Goal: Information Seeking & Learning: Understand process/instructions

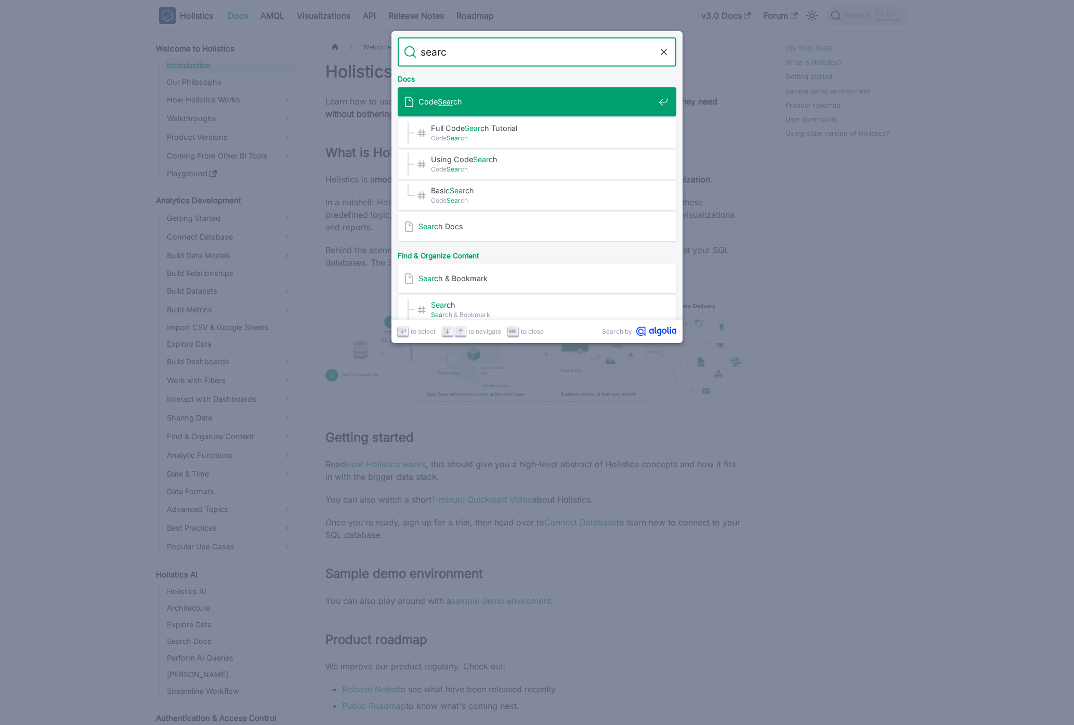
type input "search"
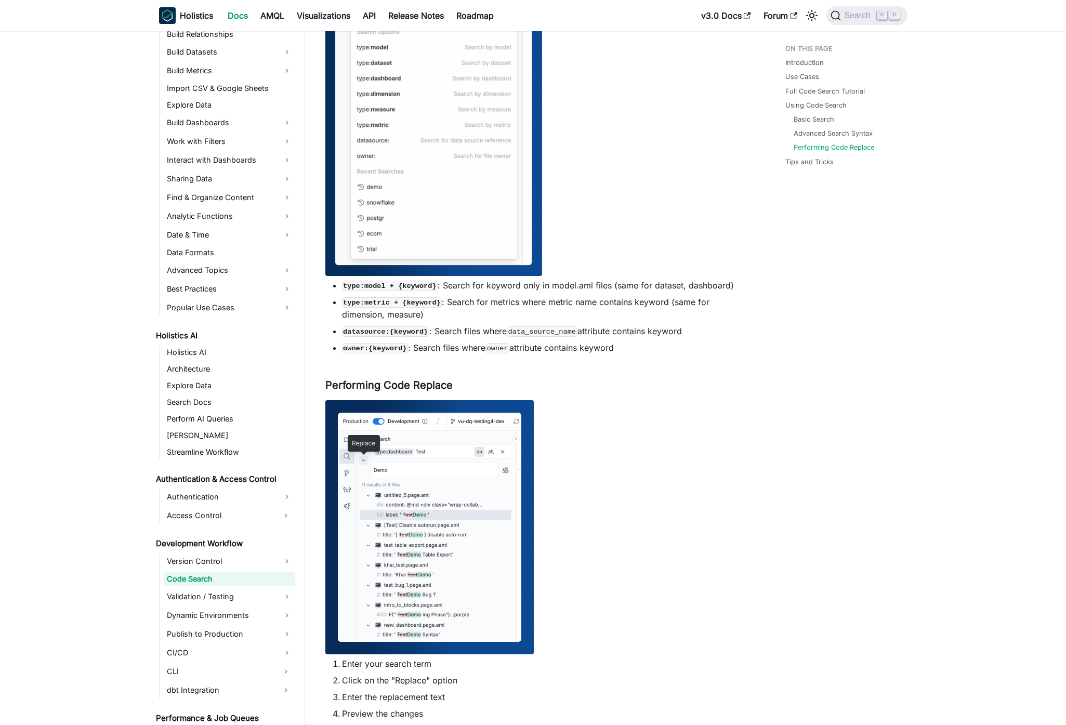
scroll to position [1424, 0]
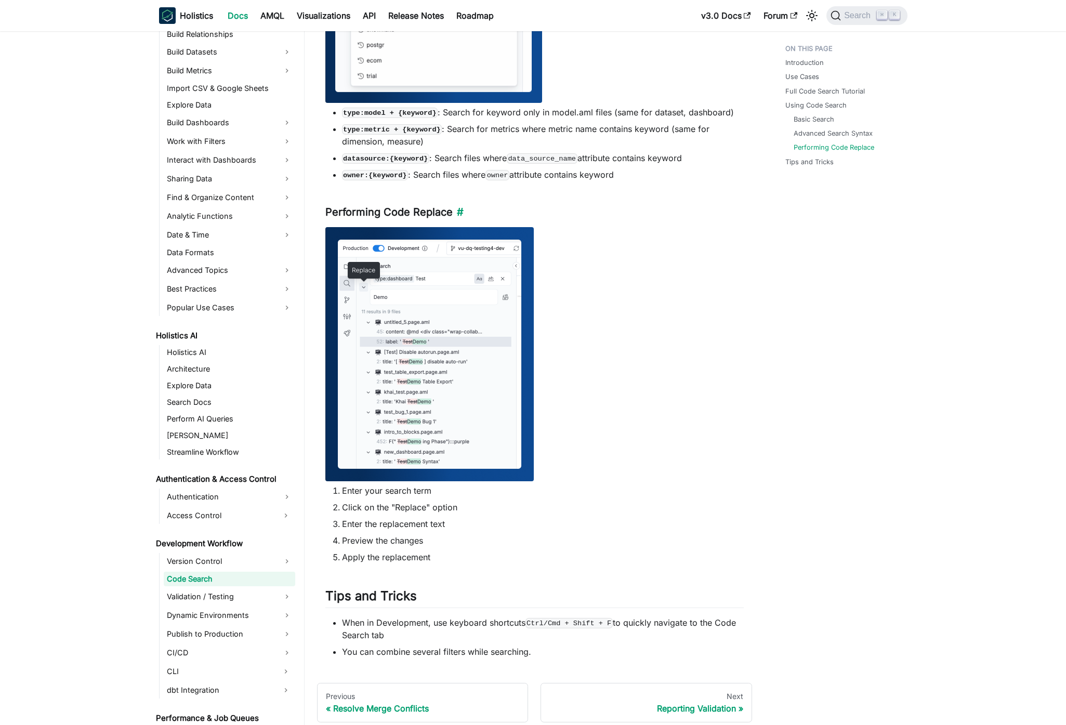
click at [461, 213] on link "​" at bounding box center [458, 212] width 11 height 12
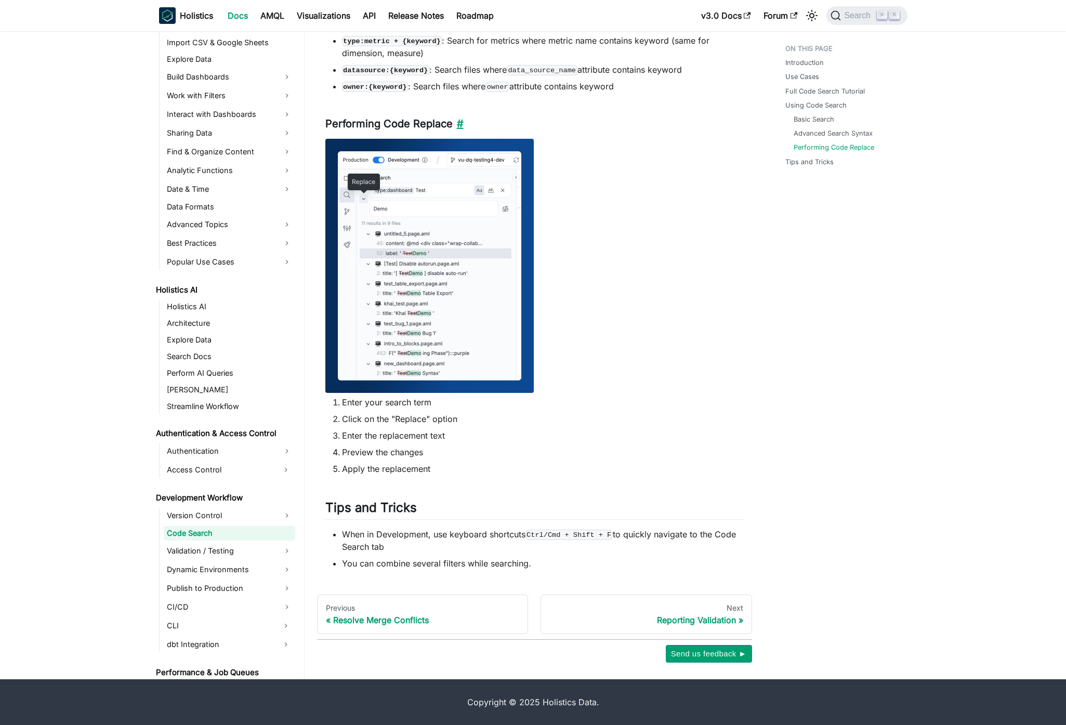
click at [460, 123] on link "​" at bounding box center [458, 123] width 11 height 12
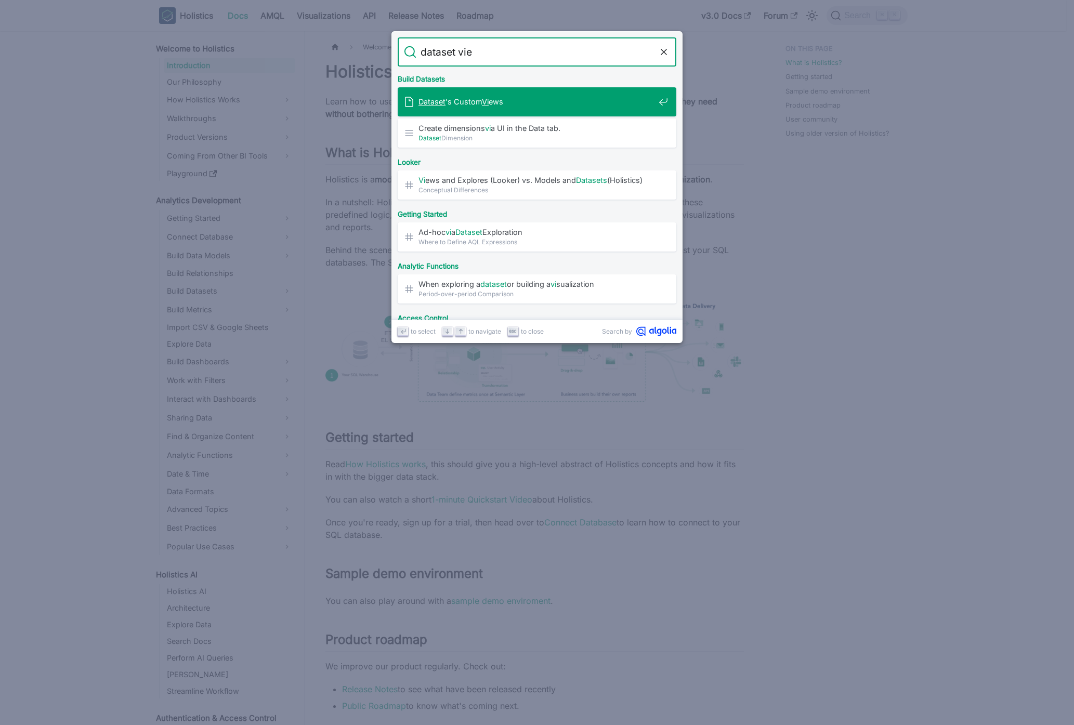
type input "dataset view"
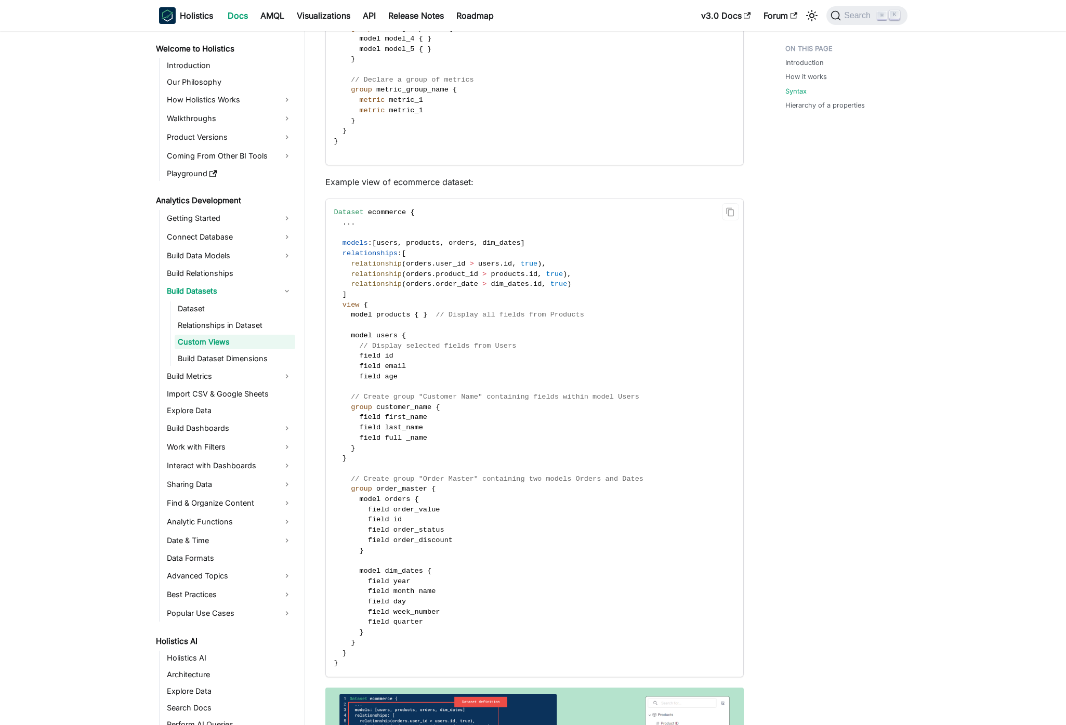
scroll to position [1724, 0]
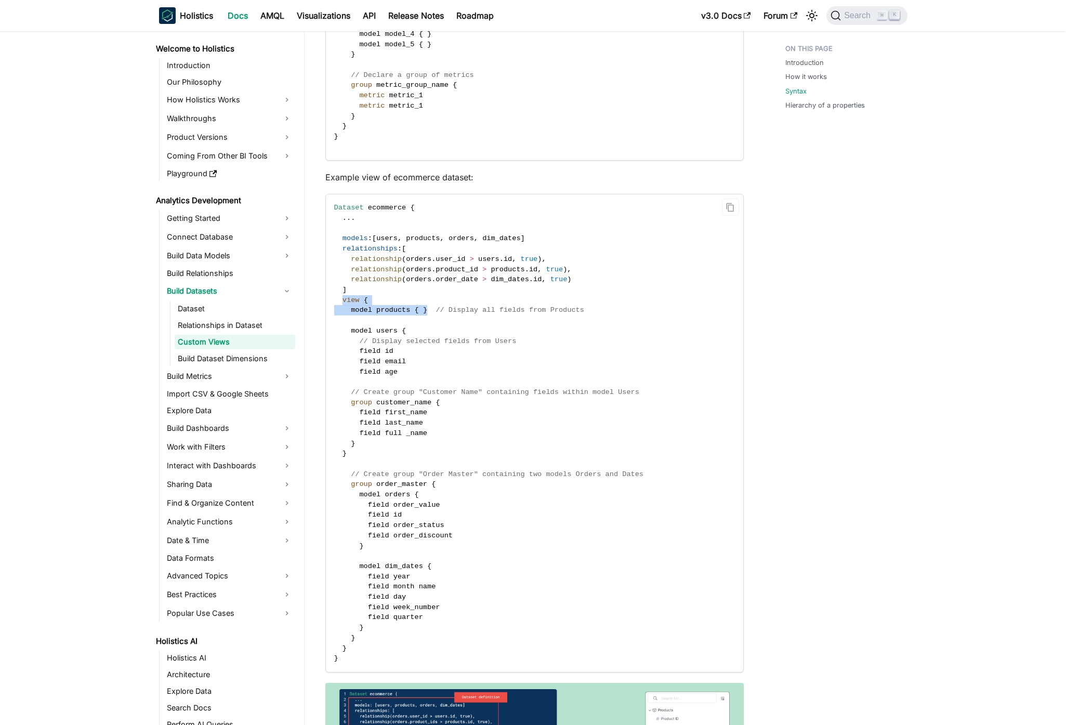
drag, startPoint x: 341, startPoint y: 300, endPoint x: 428, endPoint y: 308, distance: 86.6
click at [428, 308] on code "Dataset ecommerce { . . . models : [ users , products , orders , dim_dates ] re…" at bounding box center [534, 433] width 416 height 478
copy code "view { model products { }"
